Goal: Task Accomplishment & Management: Use online tool/utility

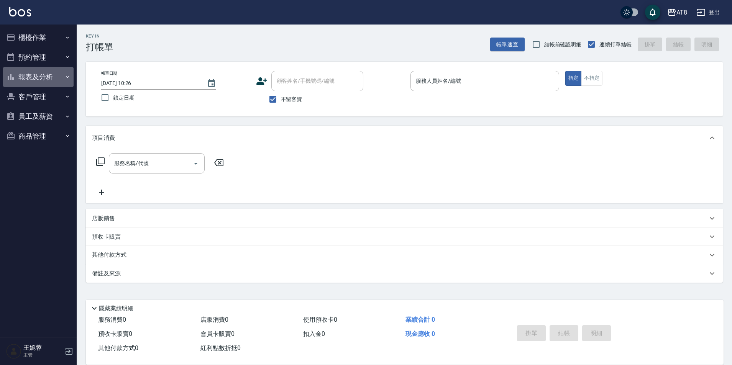
click at [38, 76] on button "報表及分析" at bounding box center [38, 77] width 71 height 20
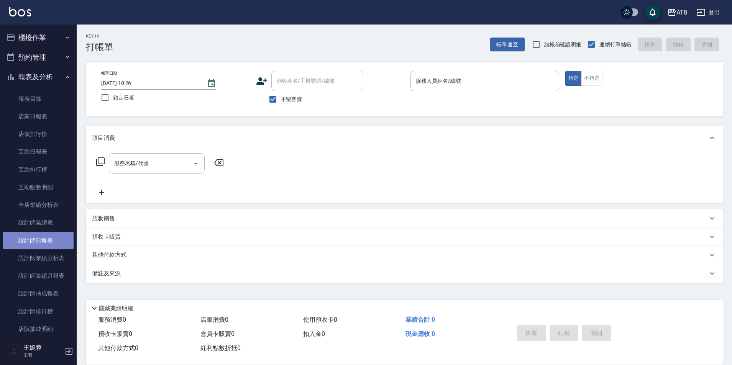
click at [48, 239] on link "設計師日報表" at bounding box center [38, 241] width 71 height 18
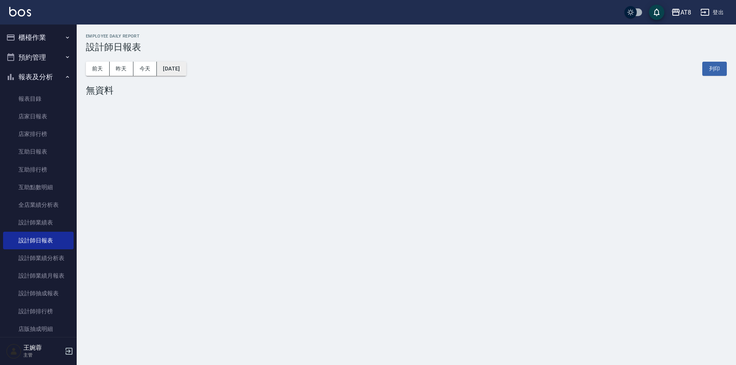
click at [182, 73] on button "[DATE]" at bounding box center [171, 69] width 29 height 14
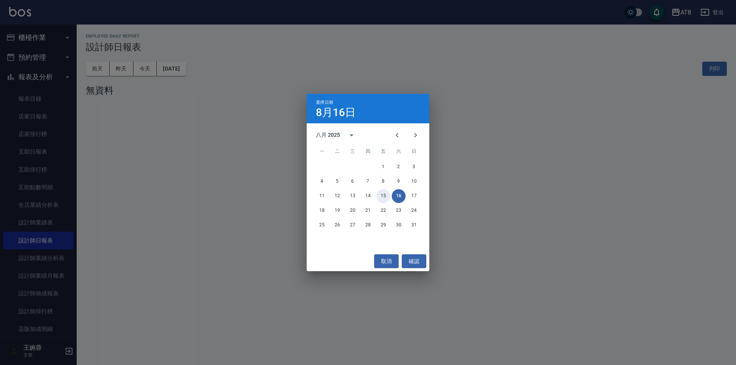
click at [381, 195] on button "15" at bounding box center [383, 196] width 14 height 14
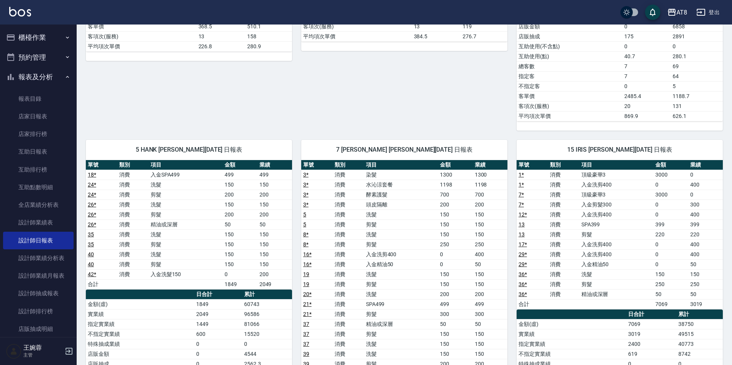
click at [31, 34] on button "櫃檯作業" at bounding box center [38, 38] width 71 height 20
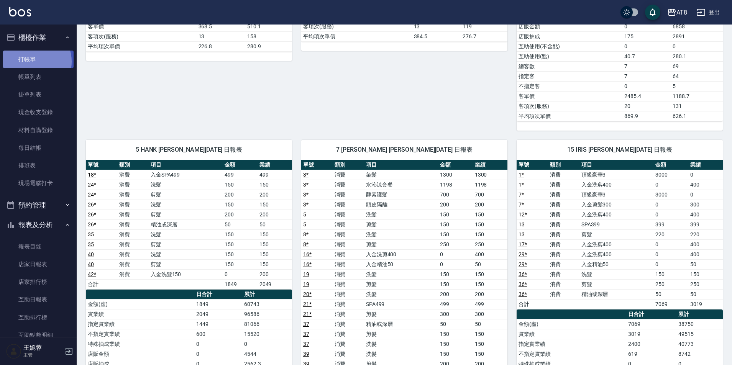
click at [32, 61] on link "打帳單" at bounding box center [38, 60] width 71 height 18
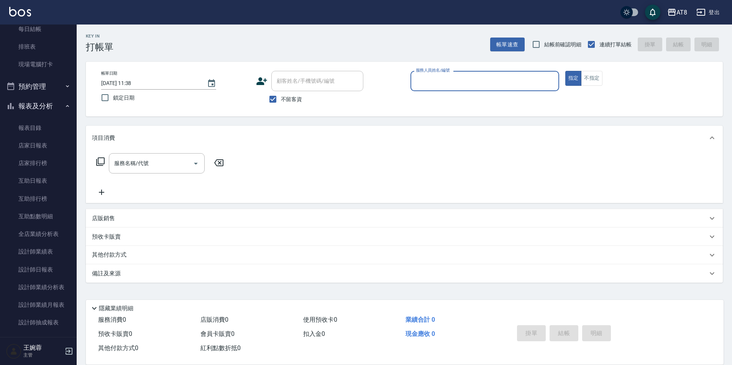
scroll to position [120, 0]
click at [43, 268] on link "設計師日報表" at bounding box center [38, 269] width 71 height 18
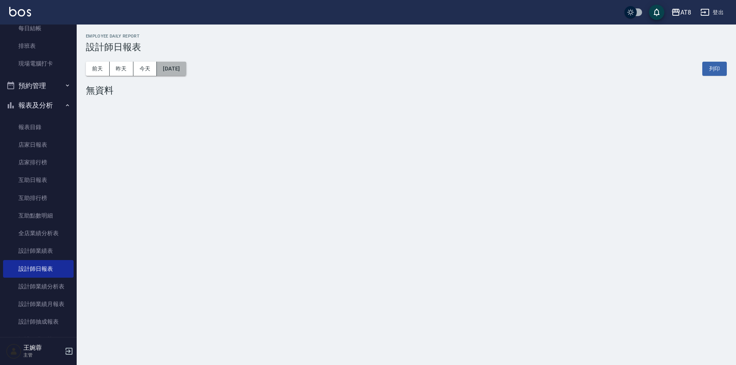
click at [184, 63] on button "[DATE]" at bounding box center [171, 69] width 29 height 14
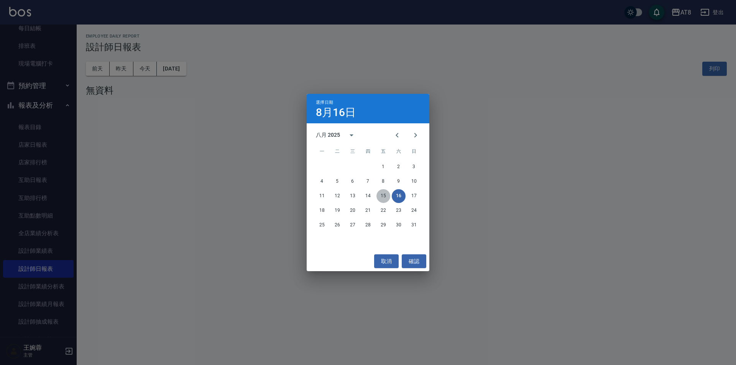
click at [381, 198] on button "15" at bounding box center [383, 196] width 14 height 14
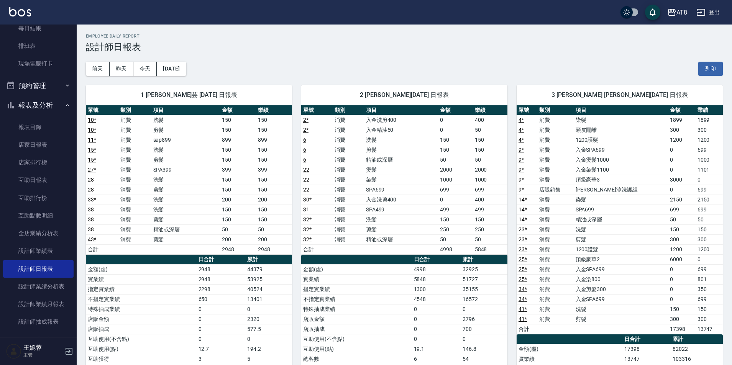
drag, startPoint x: 72, startPoint y: 98, endPoint x: 74, endPoint y: 68, distance: 30.3
click at [74, 68] on nav "櫃檯作業 打帳單 帳單列表 掛單列表 現金收支登錄 材料自購登錄 每日結帳 排班表 現場電腦打卡 預約管理 預約管理 單日預約紀錄 單週預約紀錄 報表及分析 …" at bounding box center [38, 181] width 77 height 313
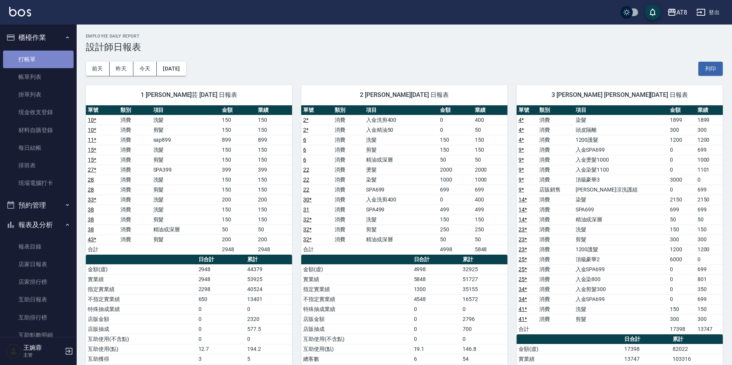
click at [45, 53] on link "打帳單" at bounding box center [38, 60] width 71 height 18
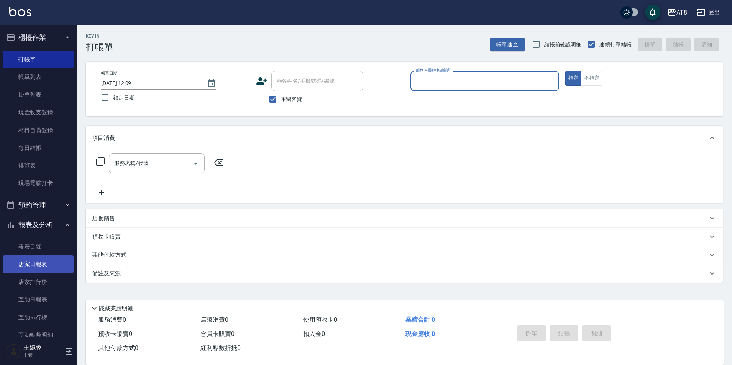
click at [49, 268] on link "店家日報表" at bounding box center [38, 265] width 71 height 18
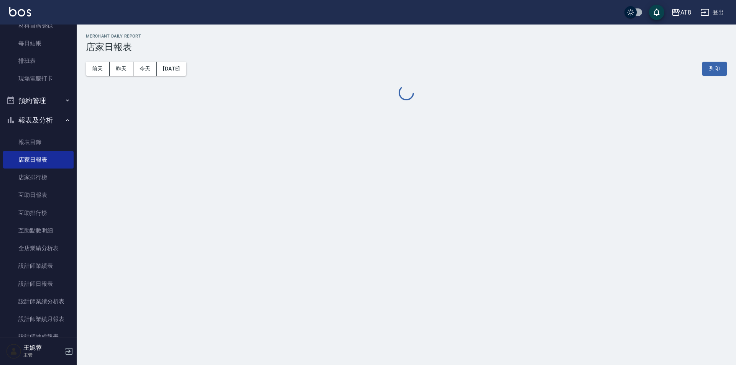
scroll to position [107, 0]
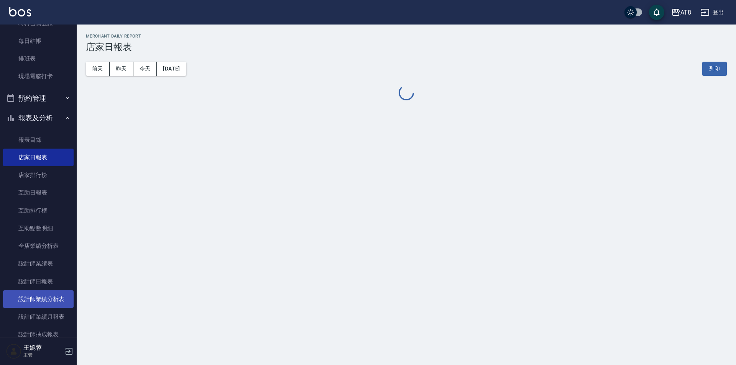
click at [41, 89] on ul "報表目錄 店家日報表 店家排行榜 互助日報表 互助排行榜 互助點數明細 全店業績分析表 設計師業績表 設計師日報表 設計師業績分析表 設計師業績月報表 設計師…" at bounding box center [38, 15] width 71 height 148
click at [47, 279] on link "設計師日報表" at bounding box center [38, 282] width 71 height 18
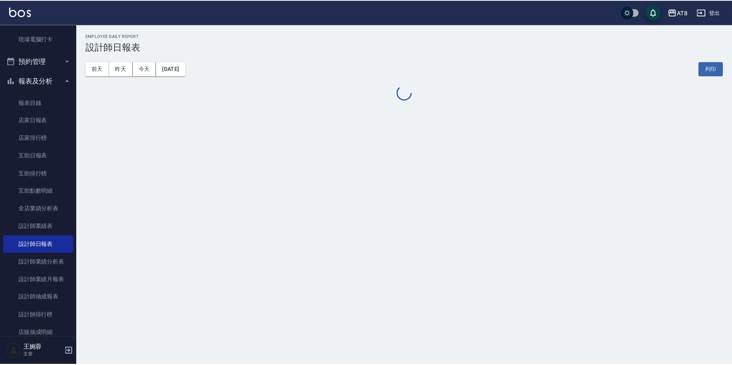
scroll to position [145, 0]
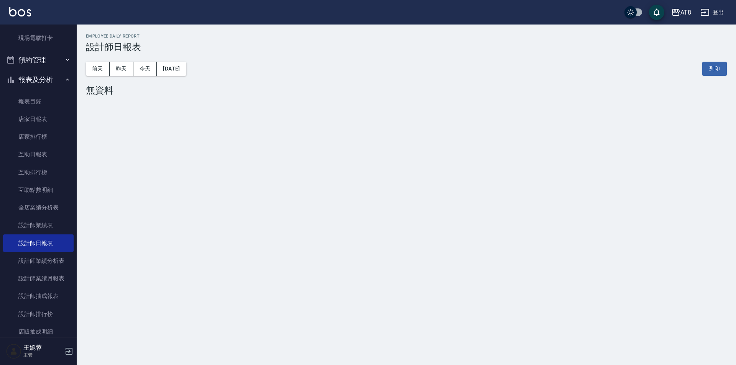
click at [23, 12] on img at bounding box center [20, 12] width 22 height 10
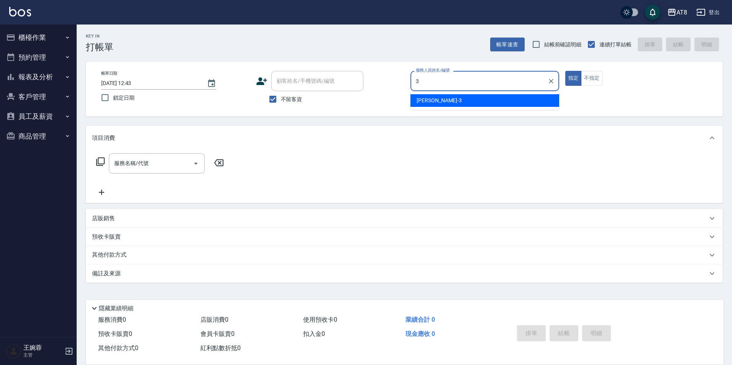
type input "[PERSON_NAME]-3"
type button "true"
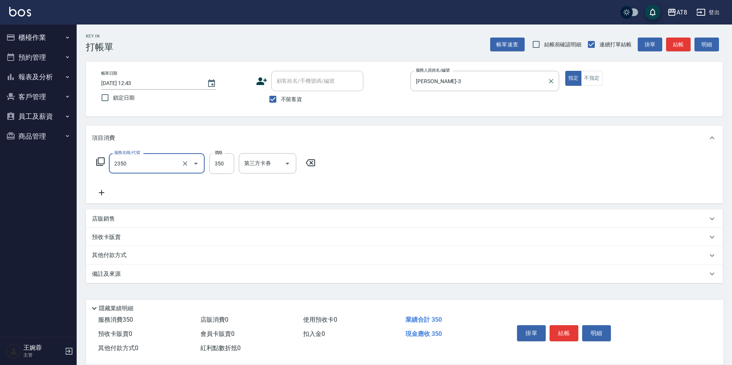
type input "入金洗剪350(2350)"
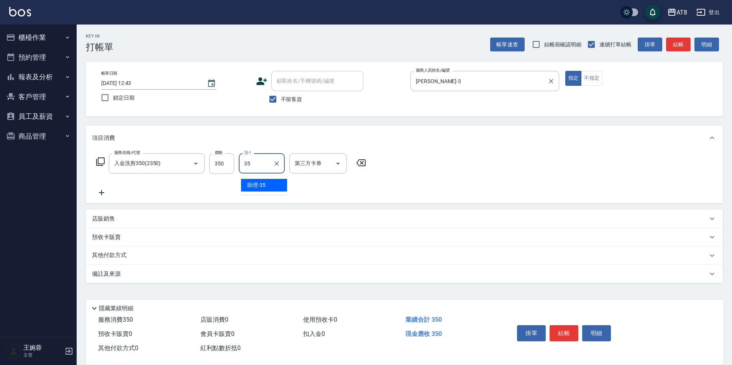
type input "助理-35"
click at [336, 165] on icon "Open" at bounding box center [337, 163] width 9 height 9
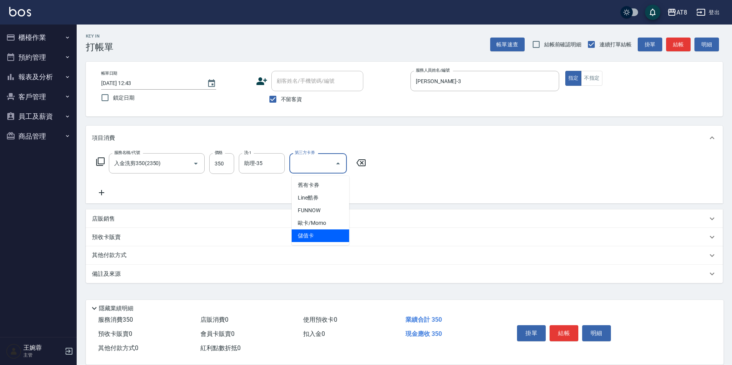
click at [340, 236] on span "儲值卡" at bounding box center [320, 236] width 57 height 13
type input "儲值卡"
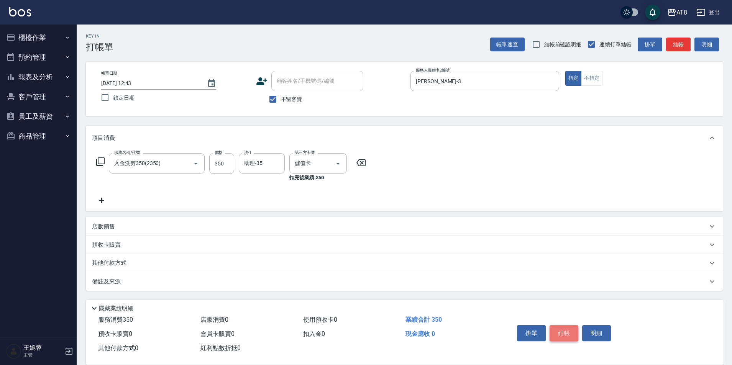
click at [559, 325] on button "結帳" at bounding box center [564, 333] width 29 height 16
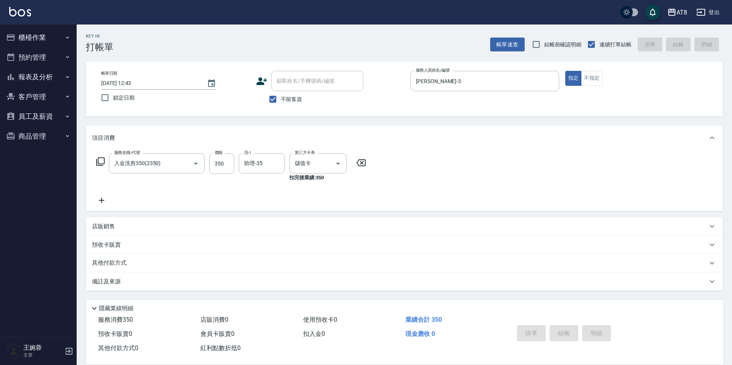
type input "[DATE] 12:47"
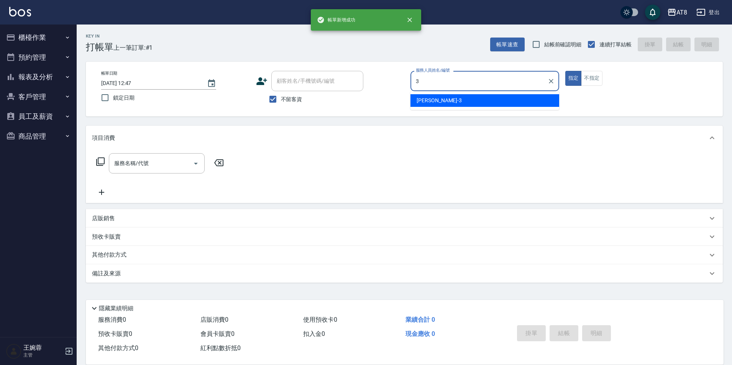
type input "[PERSON_NAME]-3"
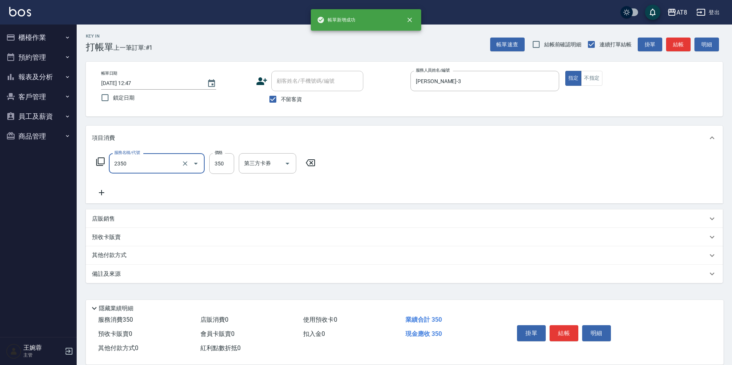
type input "入金洗剪350(2350)"
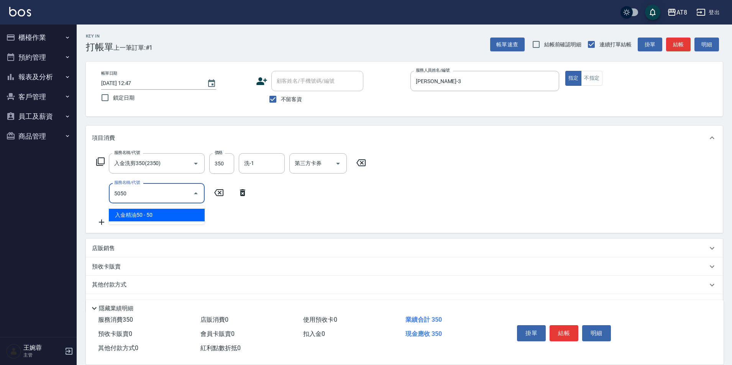
type input "入金精油50(5050)"
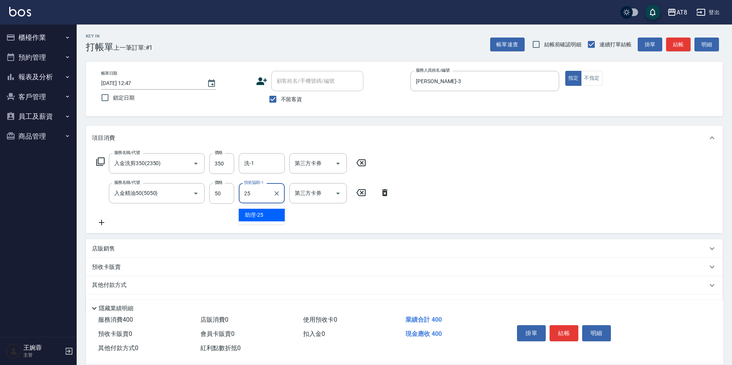
type input "助理-25"
click at [249, 161] on div "洗-1 洗-1" at bounding box center [262, 163] width 46 height 20
type input "助理-25"
click at [334, 166] on icon "Open" at bounding box center [337, 163] width 9 height 9
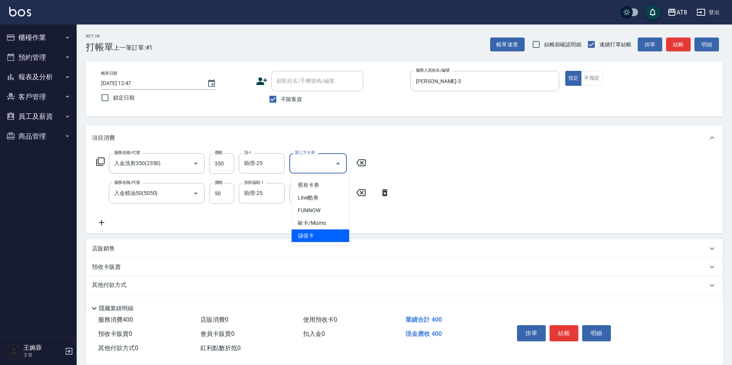
click at [319, 234] on span "儲值卡" at bounding box center [320, 236] width 57 height 13
type input "儲值卡"
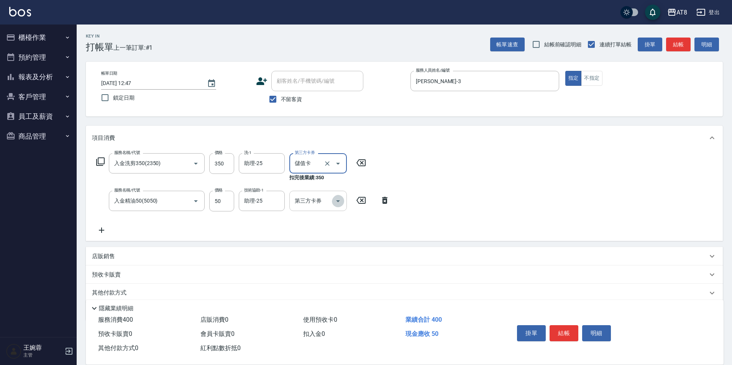
click at [338, 206] on icon "Open" at bounding box center [337, 201] width 9 height 9
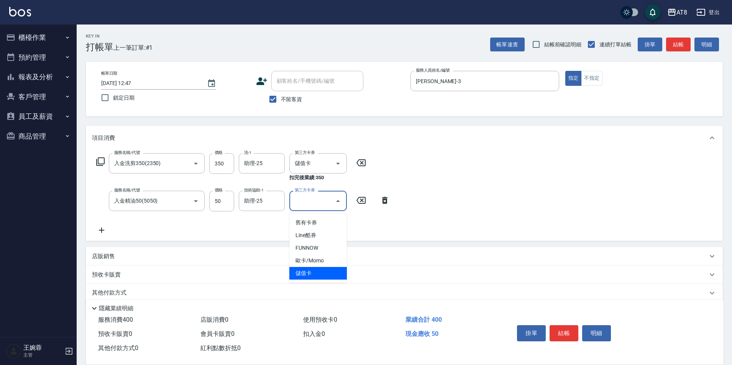
click at [325, 271] on span "儲值卡" at bounding box center [317, 273] width 57 height 13
type input "儲值卡"
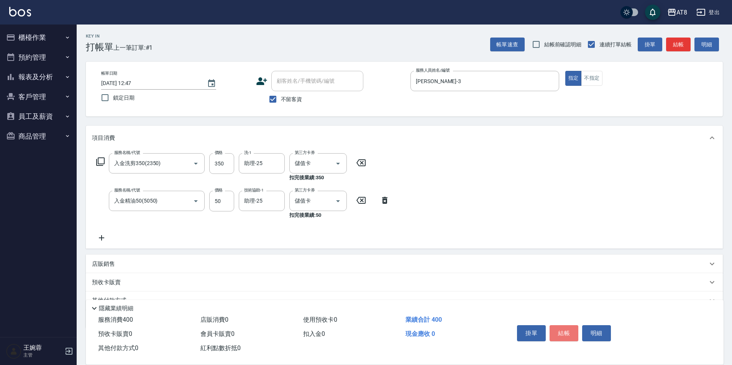
click at [563, 328] on button "結帳" at bounding box center [564, 333] width 29 height 16
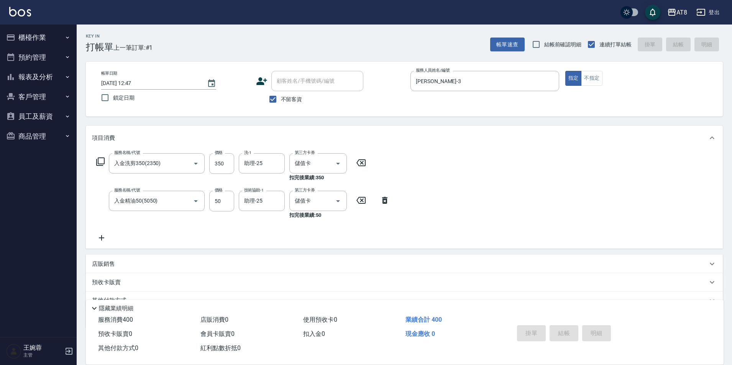
type input "[DATE] 12:48"
